Goal: Information Seeking & Learning: Learn about a topic

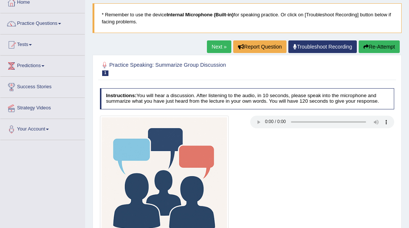
scroll to position [46, 0]
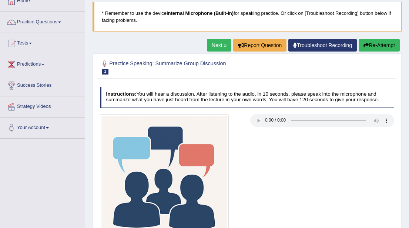
click at [373, 47] on button "Re-Attempt" at bounding box center [379, 45] width 41 height 13
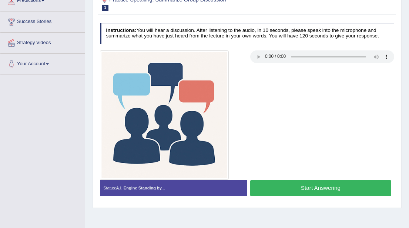
scroll to position [107, 0]
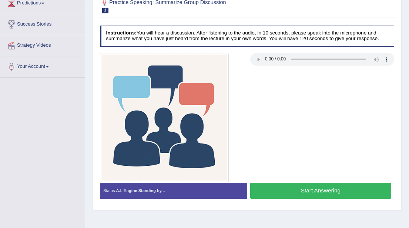
click at [297, 195] on button "Start Answering" at bounding box center [321, 191] width 141 height 16
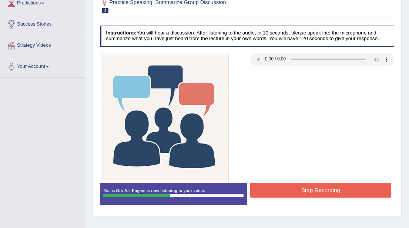
click at [297, 195] on button "Stop Recording" at bounding box center [321, 190] width 141 height 14
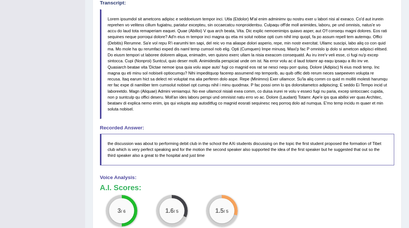
scroll to position [291, 0]
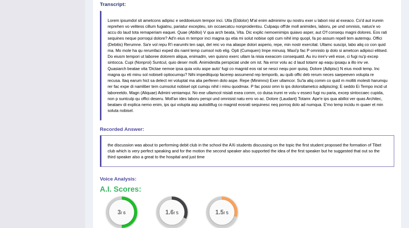
click at [139, 115] on blockquote at bounding box center [247, 66] width 295 height 110
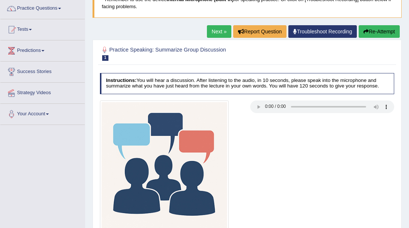
scroll to position [57, 0]
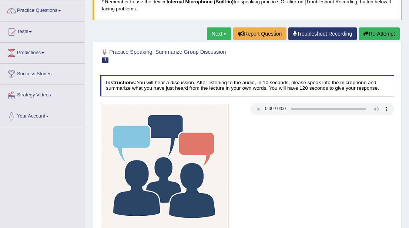
click at [211, 35] on link "Next »" at bounding box center [219, 33] width 24 height 13
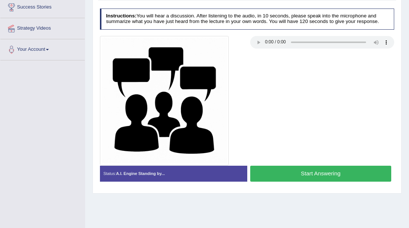
click at [300, 94] on div at bounding box center [247, 100] width 301 height 129
click at [267, 182] on button "Start Answering" at bounding box center [321, 174] width 141 height 16
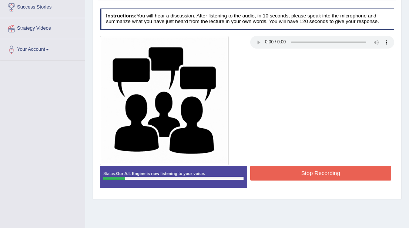
click at [321, 180] on button "Stop Recording" at bounding box center [321, 173] width 141 height 14
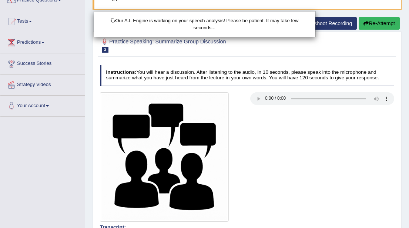
scroll to position [67, 0]
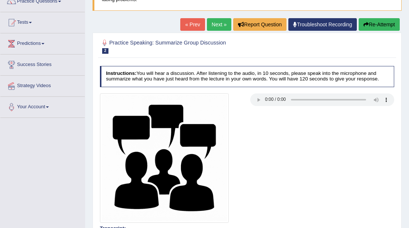
click at [380, 26] on button "Re-Attempt" at bounding box center [379, 24] width 41 height 13
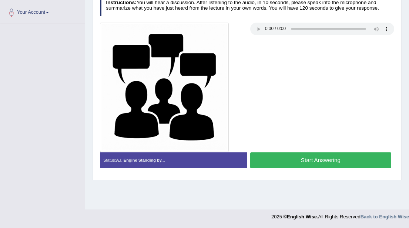
scroll to position [156, 0]
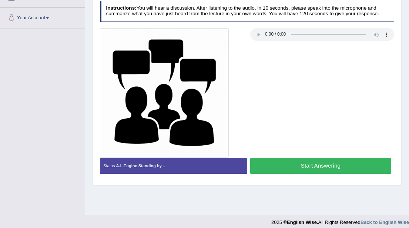
click at [279, 171] on button "Start Answering" at bounding box center [321, 166] width 141 height 16
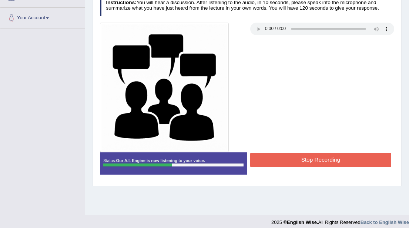
click at [321, 167] on button "Stop Recording" at bounding box center [321, 160] width 141 height 14
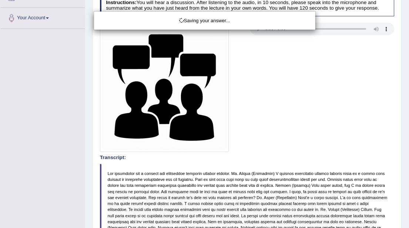
click at [329, 127] on div "Saving your answer..." at bounding box center [204, 114] width 409 height 228
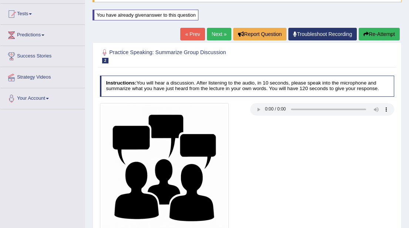
scroll to position [0, 0]
